Goal: Task Accomplishment & Management: Complete application form

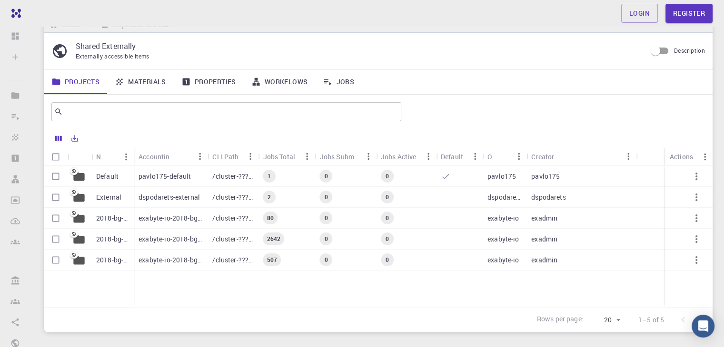
scroll to position [44, 0]
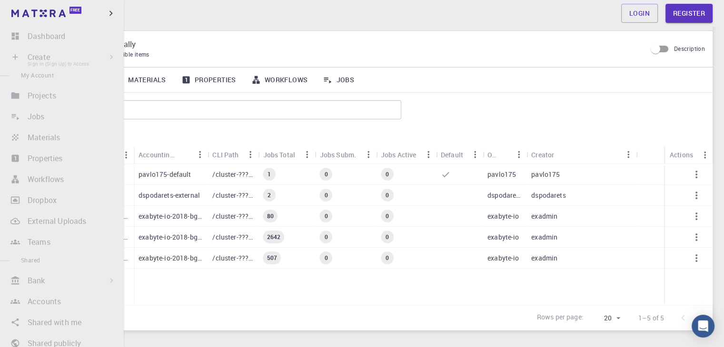
click at [91, 54] on li "Create Sign In (Sign Up) to Access New Job New Material Create Material Upload …" at bounding box center [62, 57] width 124 height 19
click at [108, 57] on li "Create Sign In (Sign Up) to Access New Job New Material Create Material Upload …" at bounding box center [62, 57] width 124 height 19
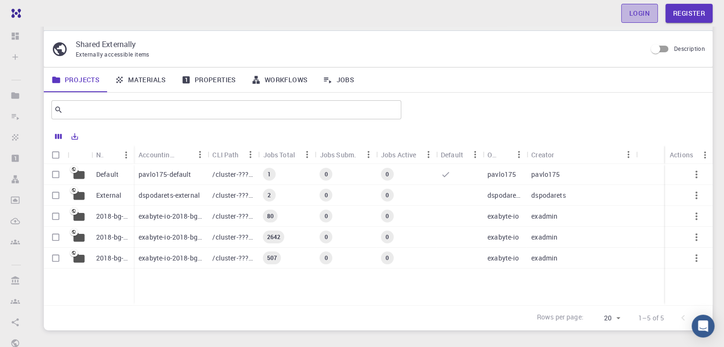
click at [635, 10] on link "Login" at bounding box center [639, 13] width 37 height 19
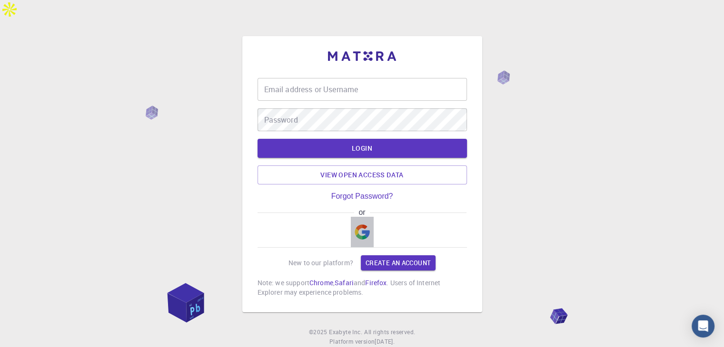
click at [366, 225] on img "button" at bounding box center [361, 232] width 15 height 15
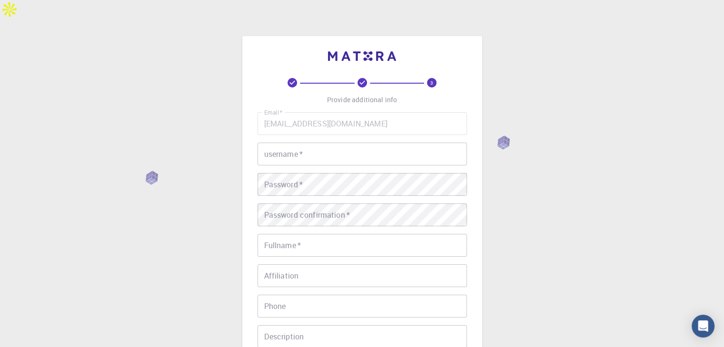
scroll to position [1, 0]
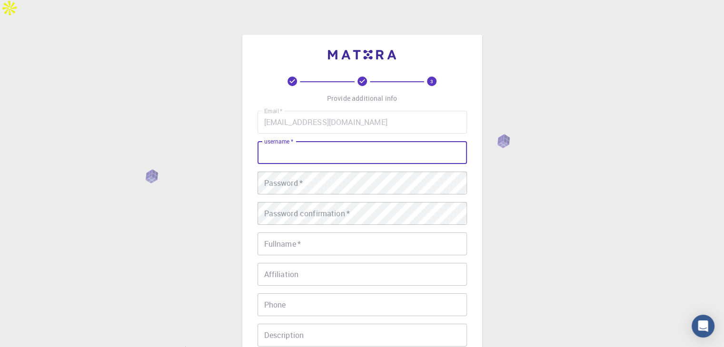
click at [289, 142] on input "username   *" at bounding box center [361, 152] width 209 height 23
type input "efti"
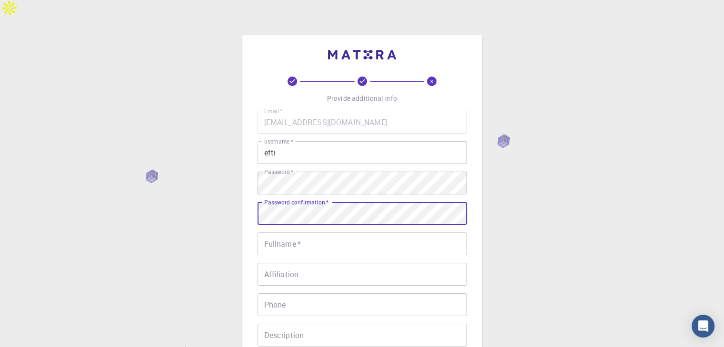
click at [299, 202] on div "Password confirmation   * Password confirmation   *" at bounding box center [361, 213] width 209 height 23
click at [305, 233] on input "Fullname   *" at bounding box center [361, 244] width 209 height 23
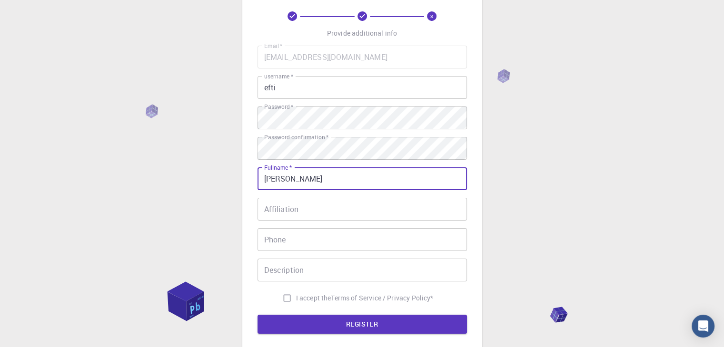
scroll to position [69, 0]
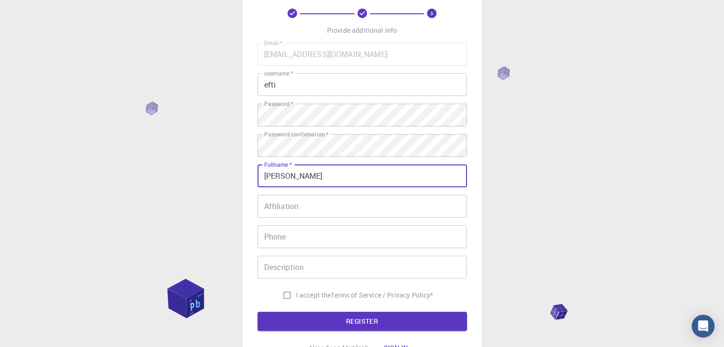
type input "[PERSON_NAME]"
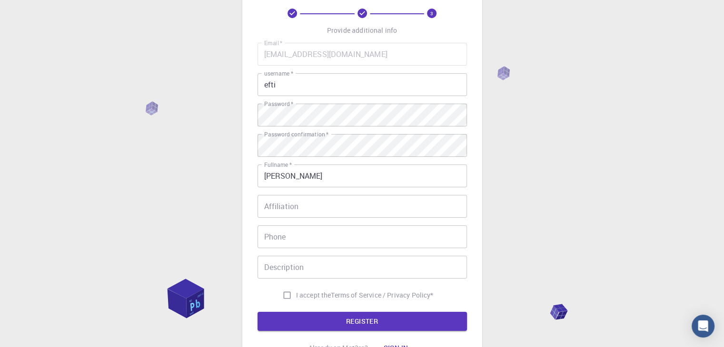
click at [297, 286] on label "I accept the Terms of Service / Privacy Policy *" at bounding box center [356, 295] width 156 height 18
click at [296, 286] on input "I accept the Terms of Service / Privacy Policy *" at bounding box center [287, 295] width 18 height 18
checkbox input "true"
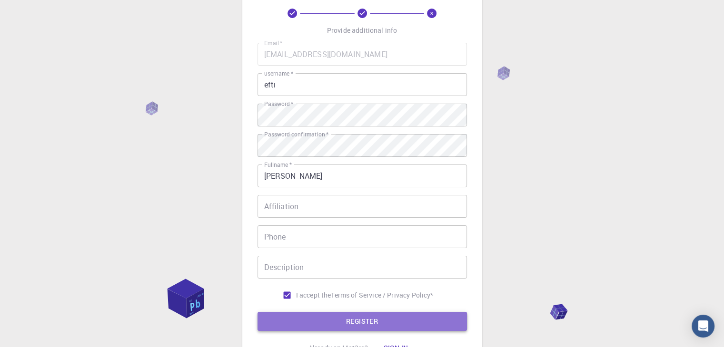
click at [336, 312] on button "REGISTER" at bounding box center [361, 321] width 209 height 19
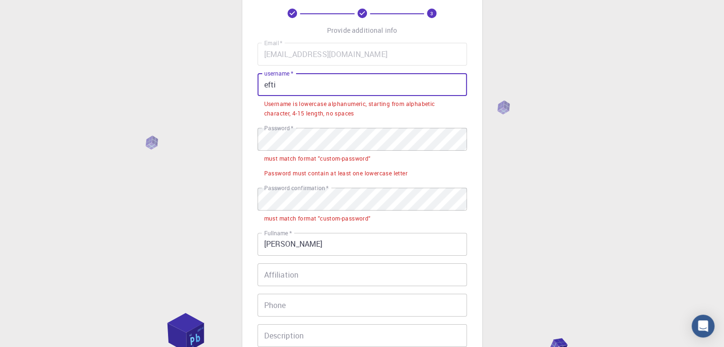
click at [267, 73] on input "efti" at bounding box center [361, 84] width 209 height 23
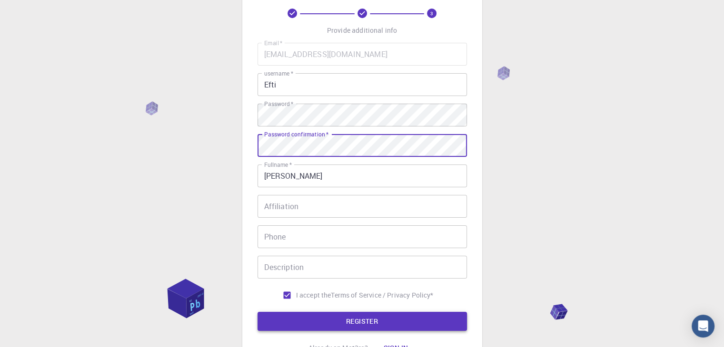
click at [340, 312] on button "REGISTER" at bounding box center [361, 321] width 209 height 19
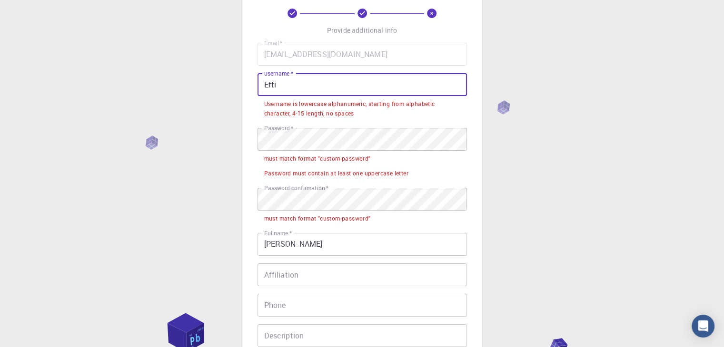
click at [277, 73] on input "Efti" at bounding box center [361, 84] width 209 height 23
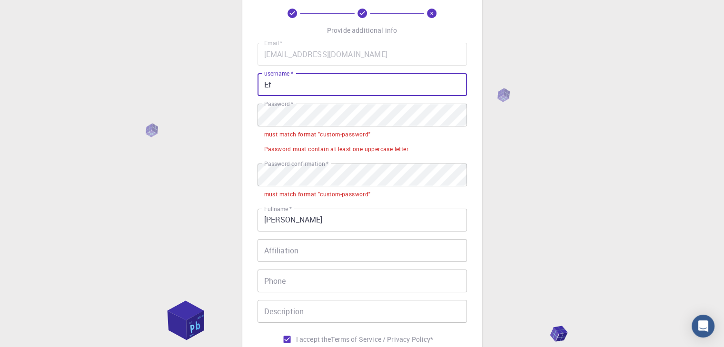
type input "E"
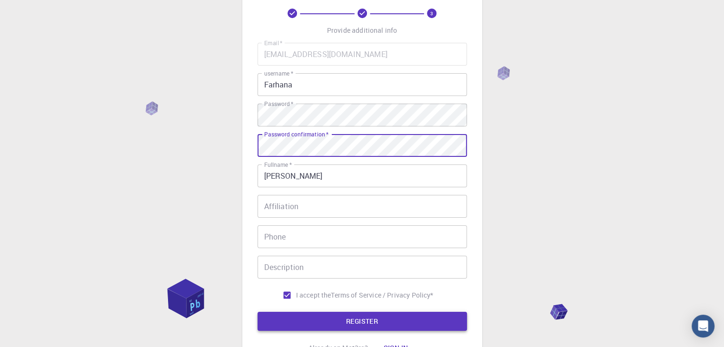
click at [362, 312] on button "REGISTER" at bounding box center [361, 321] width 209 height 19
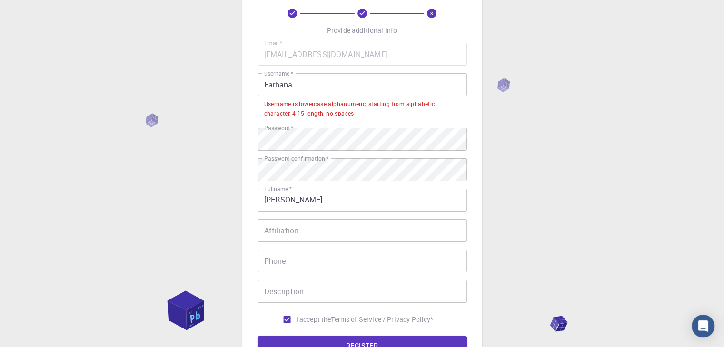
click at [289, 69] on span "*" at bounding box center [291, 73] width 4 height 8
click at [289, 73] on input "Farhana" at bounding box center [361, 84] width 209 height 23
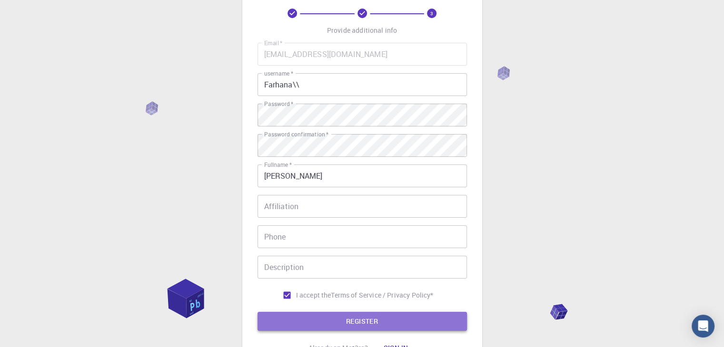
click at [358, 312] on button "REGISTER" at bounding box center [361, 321] width 209 height 19
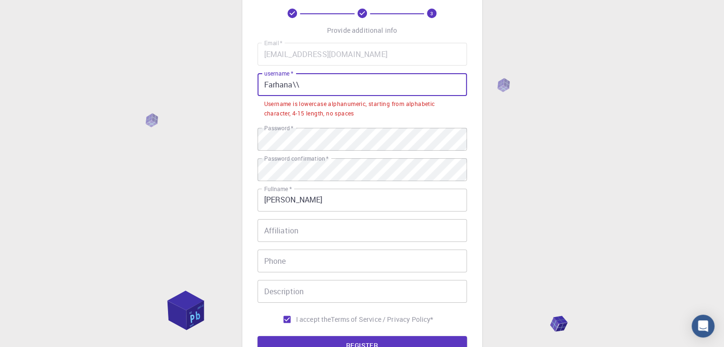
click at [413, 73] on input "Farhana\\" at bounding box center [361, 84] width 209 height 23
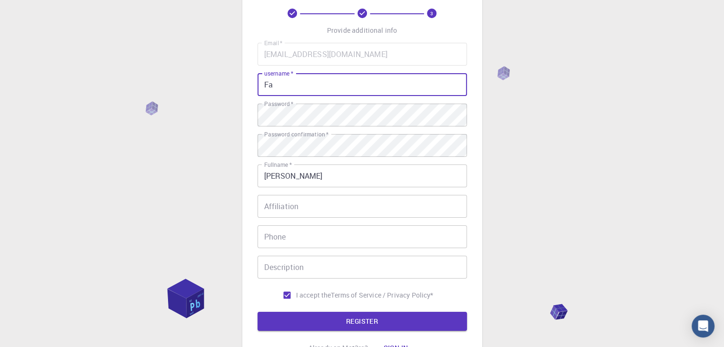
type input "F"
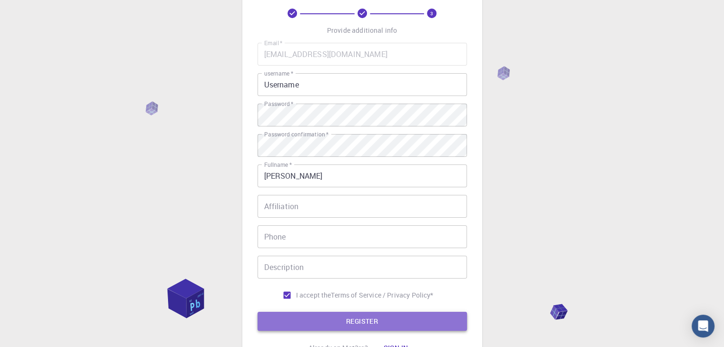
click at [373, 312] on button "REGISTER" at bounding box center [361, 321] width 209 height 19
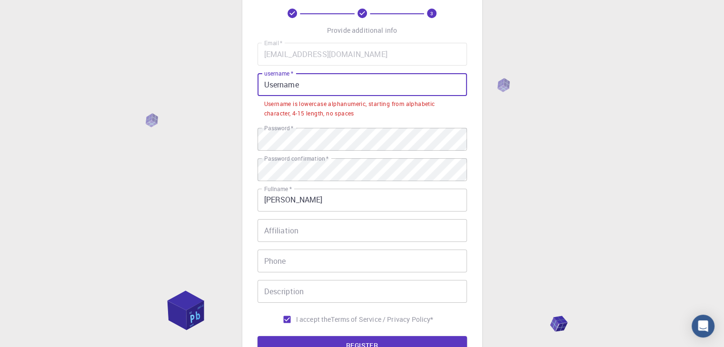
click at [311, 73] on input "Username" at bounding box center [361, 84] width 209 height 23
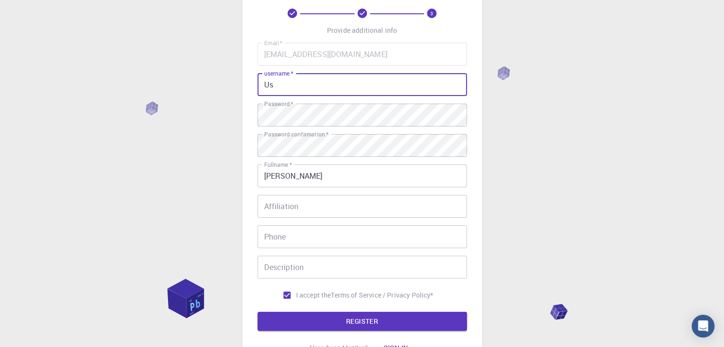
type input "U"
type input "USERNAME"
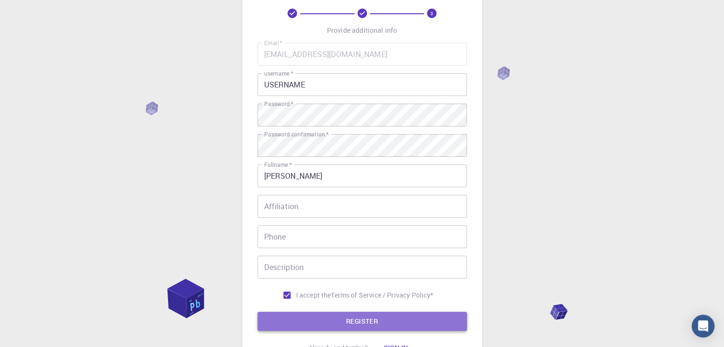
click at [370, 312] on button "REGISTER" at bounding box center [361, 321] width 209 height 19
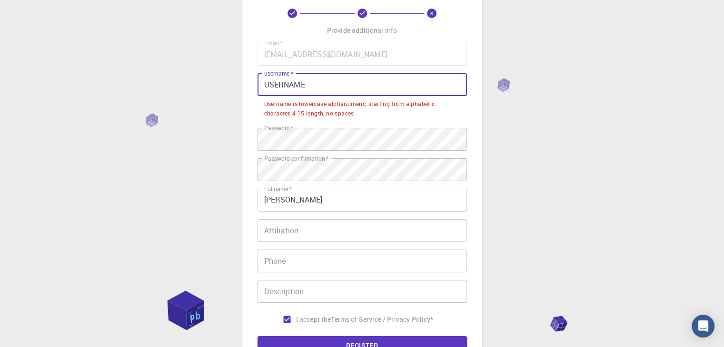
drag, startPoint x: 344, startPoint y: 68, endPoint x: 181, endPoint y: 70, distance: 162.3
click at [181, 70] on div "3 Provide additional info Email   * [EMAIL_ADDRESS][DOMAIN_NAME] Email   * user…" at bounding box center [362, 205] width 724 height 509
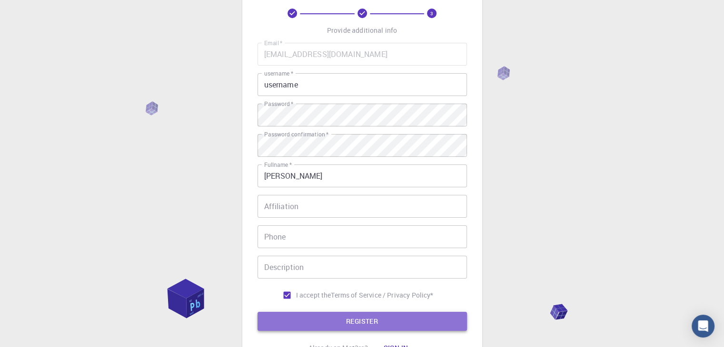
click at [314, 312] on button "REGISTER" at bounding box center [361, 321] width 209 height 19
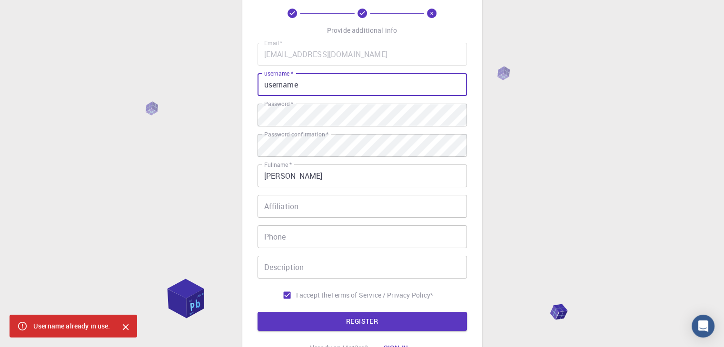
click at [311, 73] on input "username" at bounding box center [361, 84] width 209 height 23
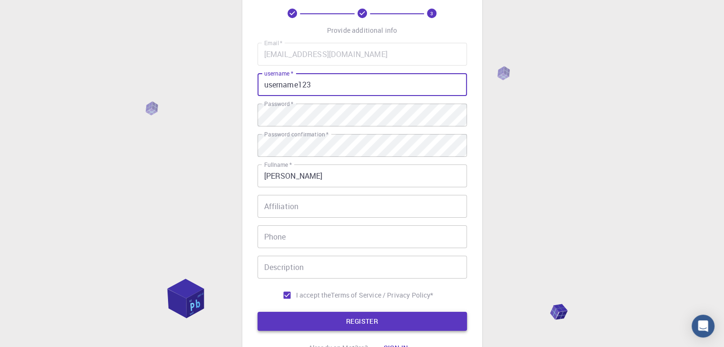
type input "username123"
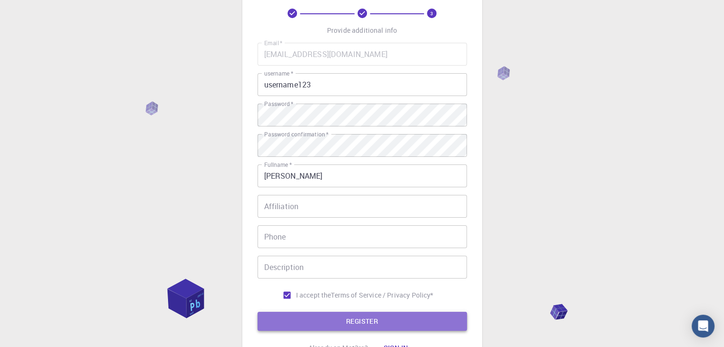
click at [377, 312] on button "REGISTER" at bounding box center [361, 321] width 209 height 19
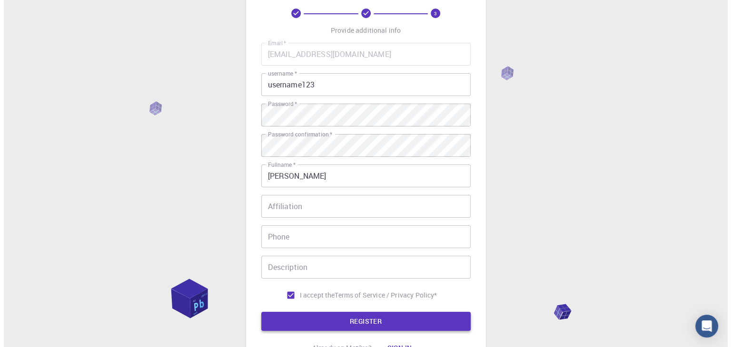
scroll to position [0, 0]
